Goal: Task Accomplishment & Management: Complete application form

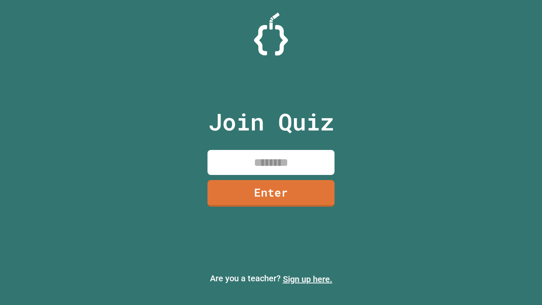
click at [307, 279] on link "Sign up here." at bounding box center [308, 279] width 50 height 10
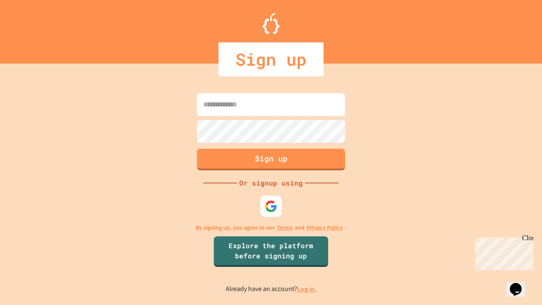
click at [307, 289] on link "Log in." at bounding box center [306, 289] width 19 height 9
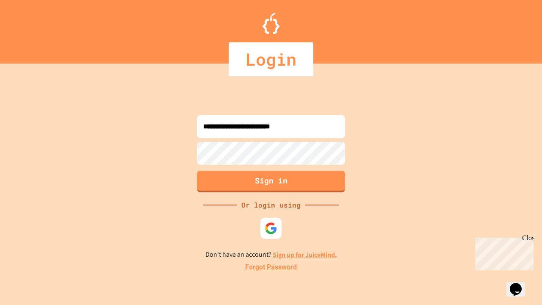
type input "**********"
